Goal: Navigation & Orientation: Understand site structure

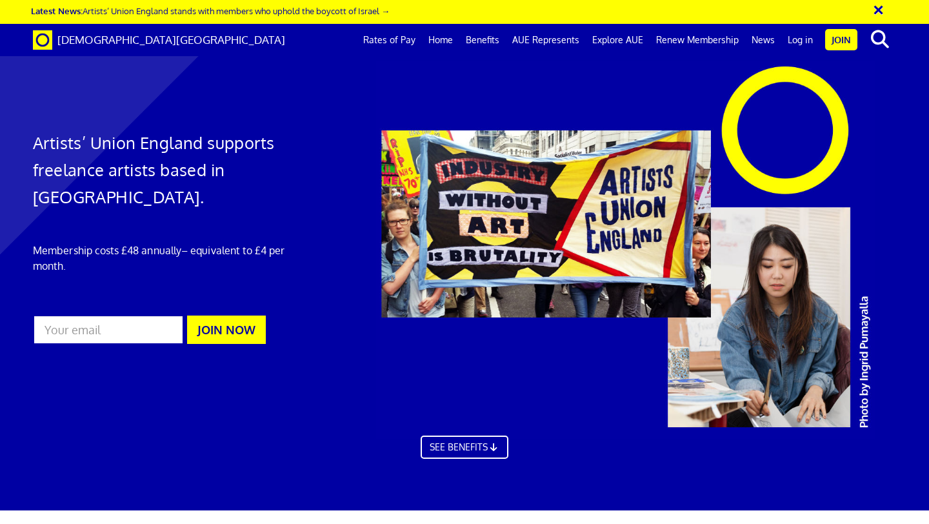
scroll to position [0, 7]
click at [599, 236] on div at bounding box center [648, 250] width 566 height 380
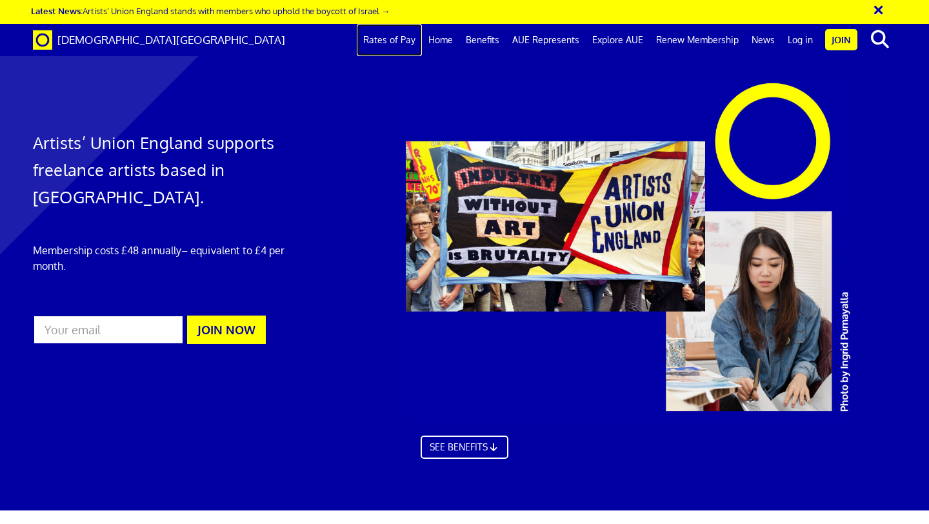
click at [401, 45] on link "Rates of Pay" at bounding box center [389, 40] width 65 height 32
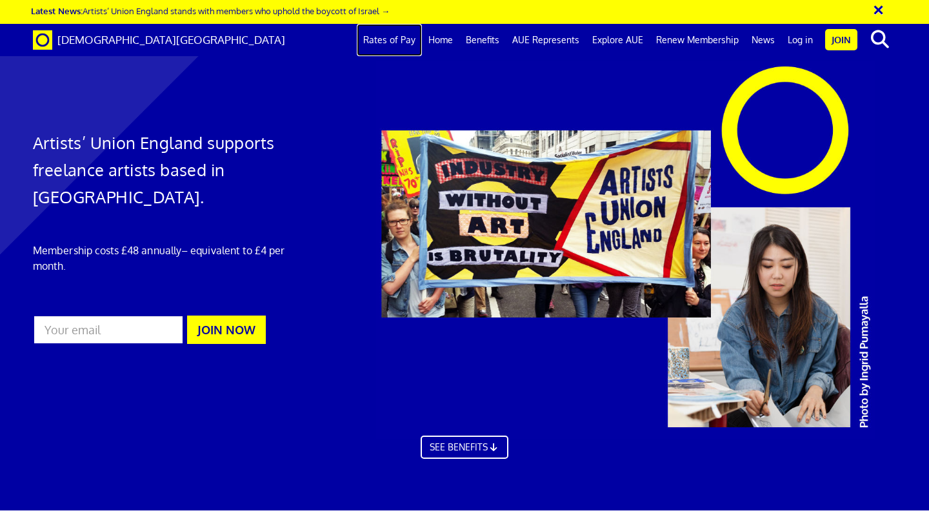
scroll to position [401, 0]
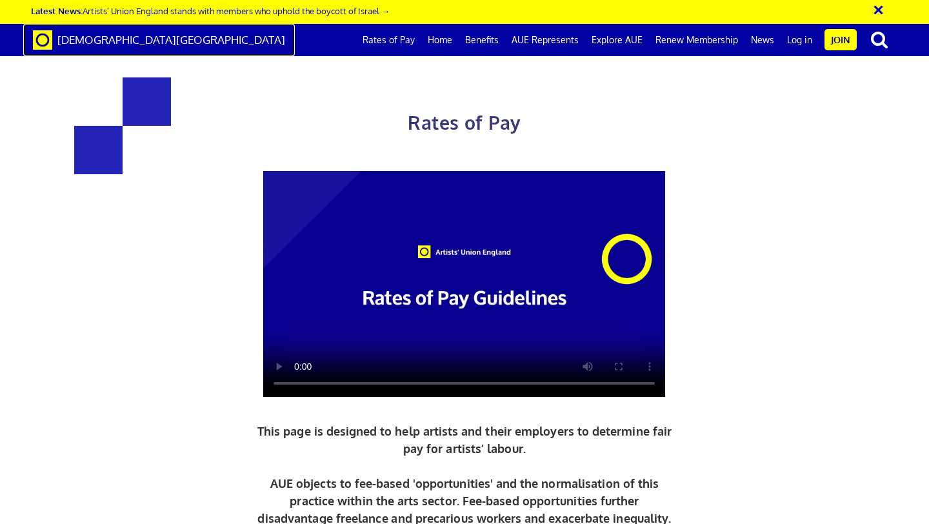
click at [54, 41] on link "[DEMOGRAPHIC_DATA][GEOGRAPHIC_DATA]" at bounding box center [159, 40] width 272 height 32
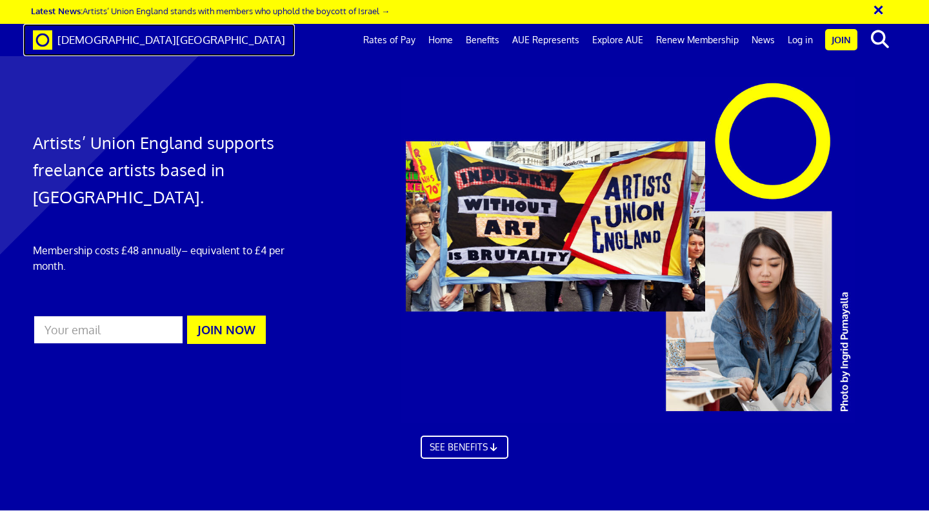
click at [45, 42] on span at bounding box center [42, 40] width 19 height 14
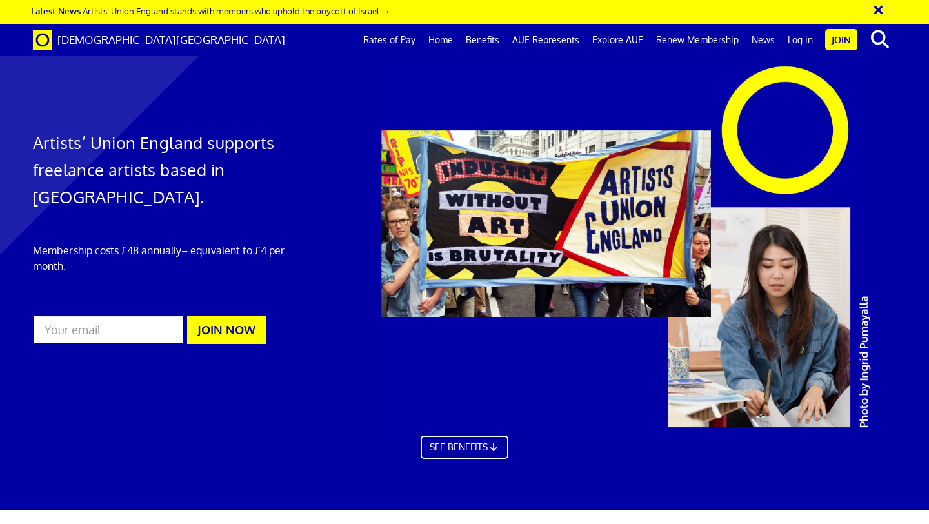
scroll to position [0, 7]
click at [549, 243] on div at bounding box center [648, 250] width 566 height 380
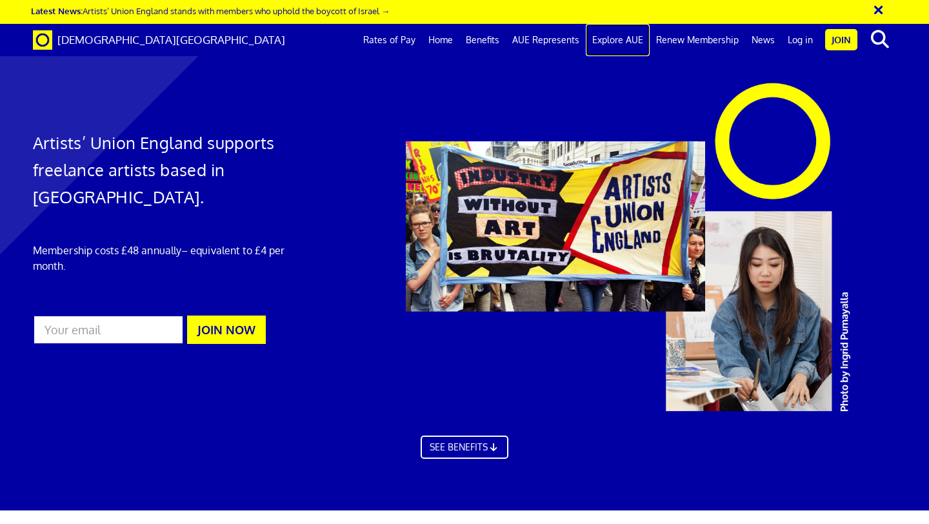
click at [626, 37] on link "Explore AUE" at bounding box center [618, 40] width 64 height 32
